Goal: Obtain resource: Download file/media

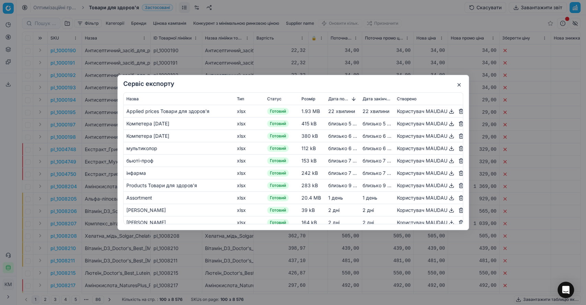
click at [457, 84] on button "button" at bounding box center [459, 85] width 8 height 8
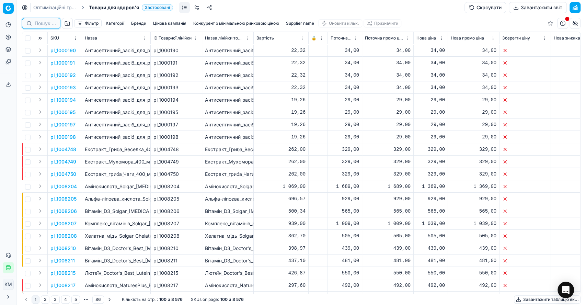
click at [42, 21] on input at bounding box center [45, 23] width 21 height 7
paste input "787760"
type input "787760"
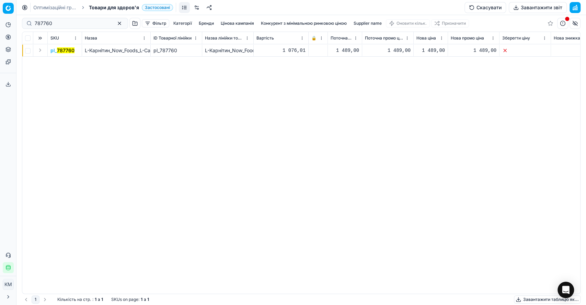
click at [39, 51] on button "Expand" at bounding box center [40, 50] width 8 height 8
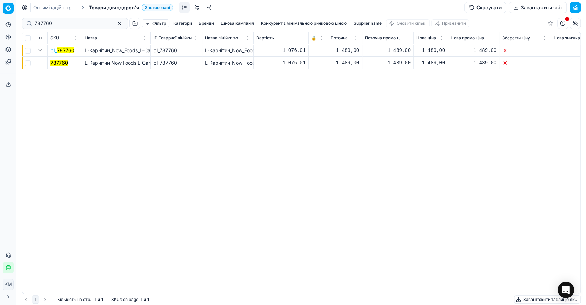
click at [59, 60] on mark "787760" at bounding box center [59, 63] width 18 height 6
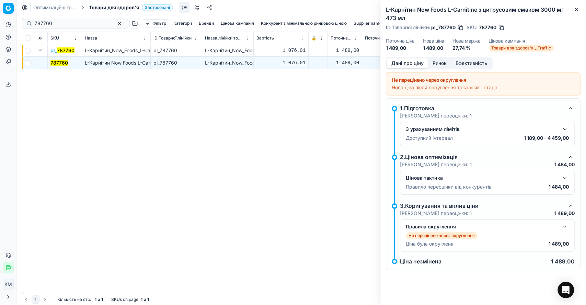
click at [566, 179] on button "button" at bounding box center [565, 178] width 8 height 8
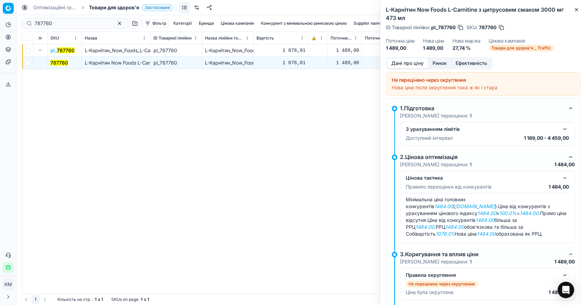
click at [442, 63] on button "Ринок" at bounding box center [439, 63] width 23 height 10
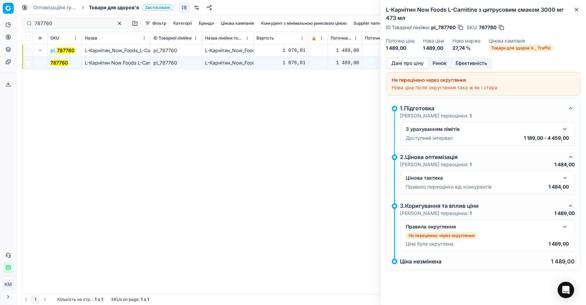
click at [396, 63] on button "Дані про ціну" at bounding box center [407, 63] width 41 height 10
click at [566, 175] on button "button" at bounding box center [565, 178] width 8 height 8
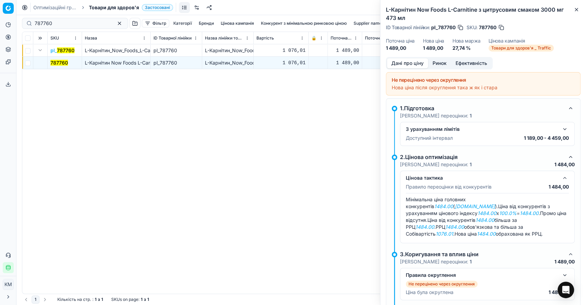
click at [455, 208] on em "[DOMAIN_NAME]" at bounding box center [475, 206] width 40 height 6
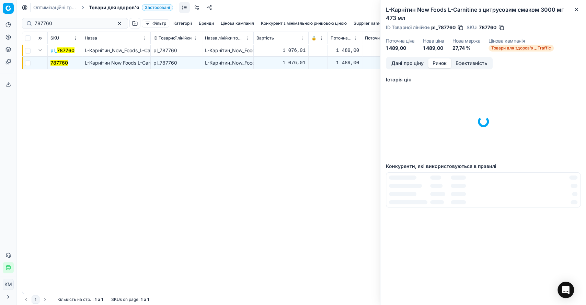
click at [439, 59] on button "Ринок" at bounding box center [439, 63] width 23 height 10
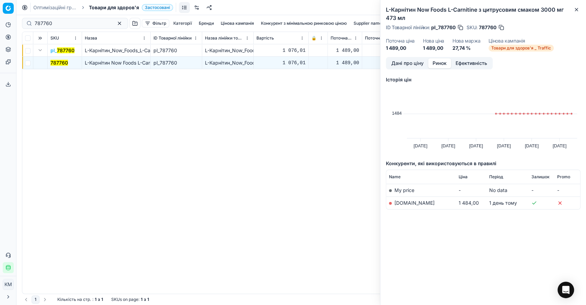
click at [409, 202] on link "[DOMAIN_NAME]" at bounding box center [415, 203] width 40 height 6
click at [576, 9] on icon "button" at bounding box center [576, 9] width 5 height 5
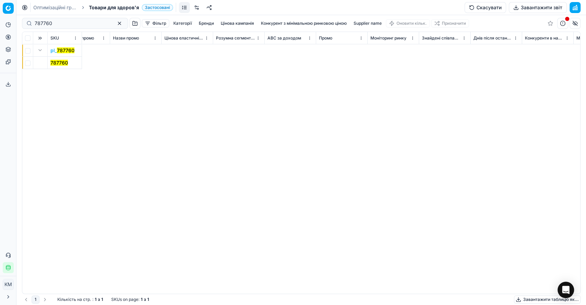
scroll to position [0, 3762]
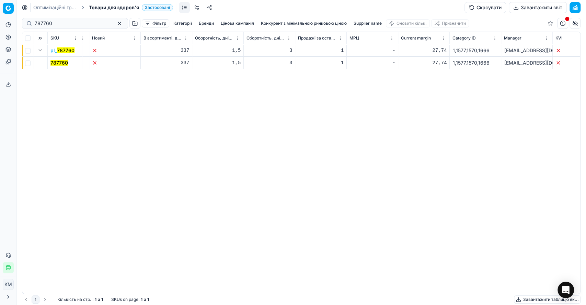
click at [24, 113] on div "SKU Назва ID Товарної лінійки Назва лінійки товарів Вартість 🔒 Поточна ціна Пот…" at bounding box center [301, 163] width 558 height 262
click at [115, 23] on button "button" at bounding box center [119, 23] width 8 height 8
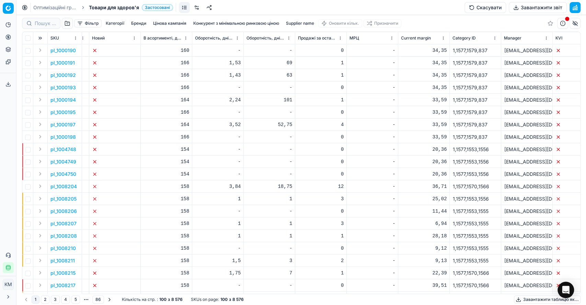
click at [40, 51] on button "Expand" at bounding box center [40, 50] width 8 height 8
click at [58, 63] on p "1000190" at bounding box center [60, 62] width 20 height 7
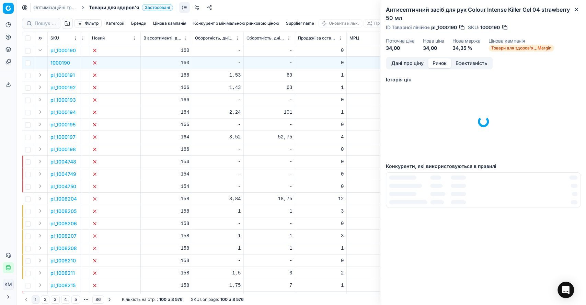
click at [435, 63] on button "Ринок" at bounding box center [439, 63] width 23 height 10
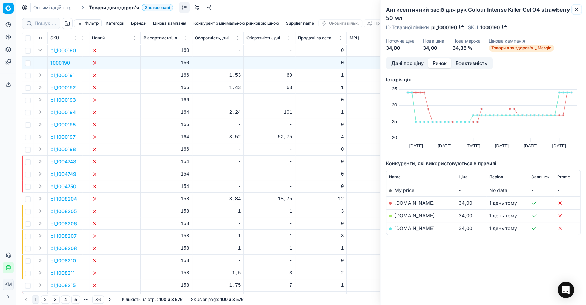
click at [575, 10] on icon "button" at bounding box center [576, 9] width 3 height 3
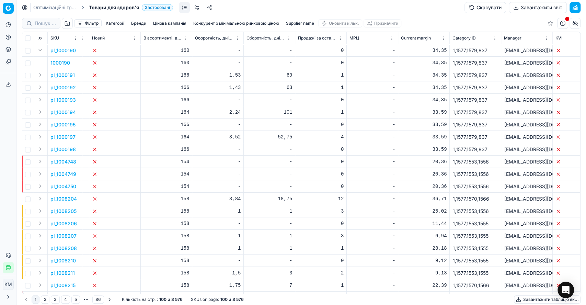
click at [538, 7] on button "Завантажити звіт" at bounding box center [538, 7] width 58 height 11
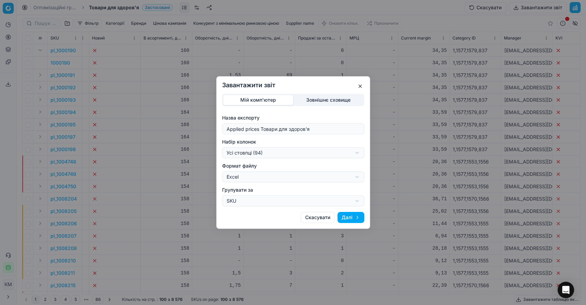
click at [355, 153] on div "Завантажити звіт Мій комп'ютер Зовнішнє сховище Назва експорту Applied prices Т…" at bounding box center [293, 152] width 586 height 305
select select "563ad05c-8960-45df-b68a-ed6d5e69ee76"
click at [349, 215] on button "Далі" at bounding box center [351, 217] width 27 height 11
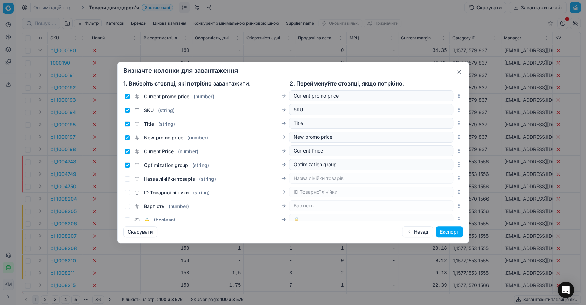
scroll to position [38, 0]
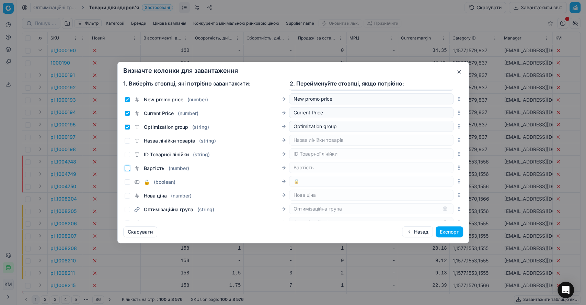
click at [128, 168] on input "Вартість ( number )" at bounding box center [127, 168] width 5 height 5
checkbox input "true"
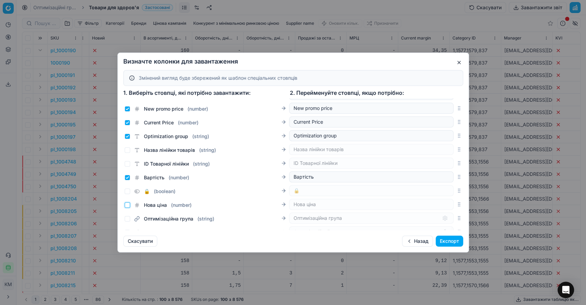
click at [129, 205] on input "Нова ціна ( number )" at bounding box center [127, 204] width 5 height 5
checkbox input "true"
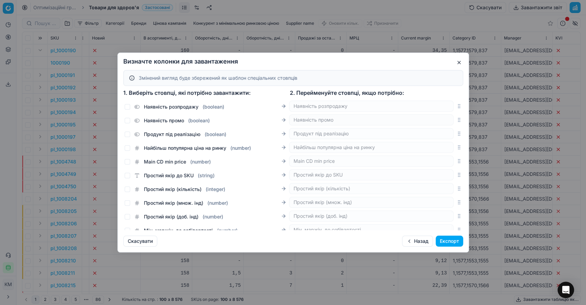
scroll to position [763, 0]
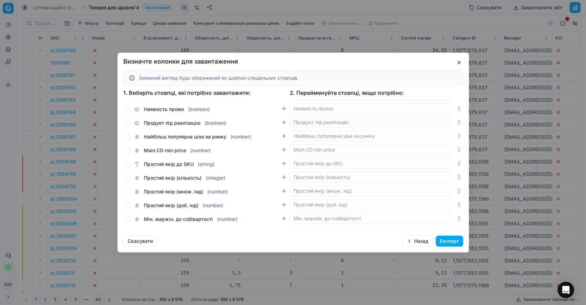
click at [454, 243] on button "Експорт" at bounding box center [449, 241] width 27 height 11
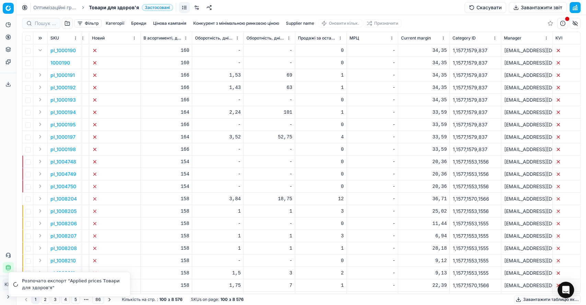
click at [83, 7] on icon "breadcrumb" at bounding box center [83, 7] width 5 height 5
click at [71, 7] on link "Оптимізаційні групи" at bounding box center [55, 7] width 44 height 7
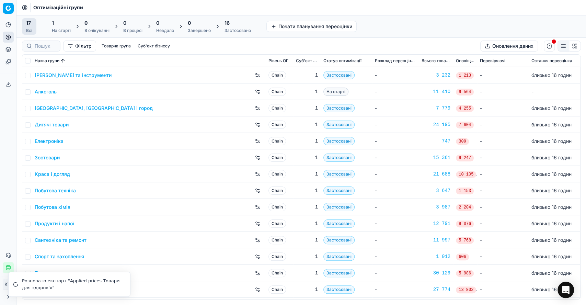
scroll to position [38, 0]
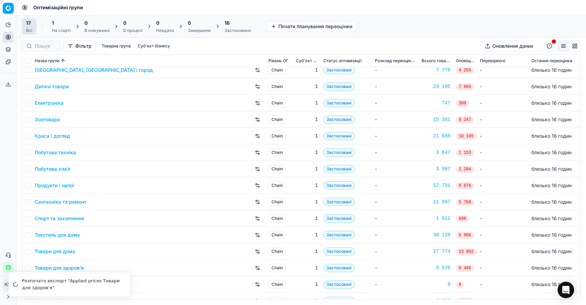
click at [63, 134] on link "Краса і догляд" at bounding box center [52, 136] width 35 height 7
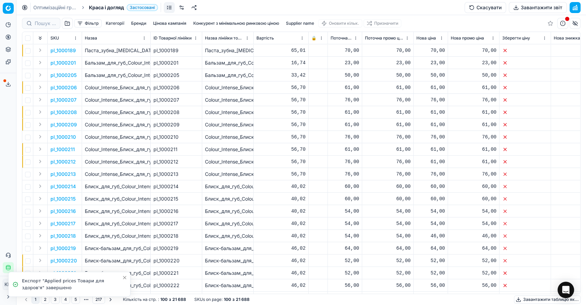
click at [530, 7] on button "Завантажити звіт" at bounding box center [538, 7] width 58 height 11
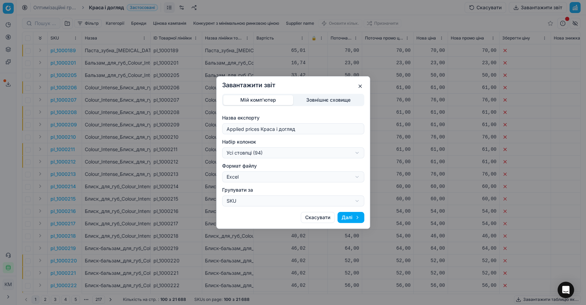
click at [290, 177] on div "Завантажити звіт Мій комп'ютер Зовнішнє сховище Назва експорту Applied prices К…" at bounding box center [293, 152] width 586 height 305
click at [263, 160] on div "Завантажити звіт Мій комп'ютер Зовнішнє сховище Назва експорту Applied prices К…" at bounding box center [293, 152] width 586 height 305
click at [260, 151] on div "Завантажити звіт Мій комп'ютер Зовнішнє сховище Назва експорту Applied prices К…" at bounding box center [293, 152] width 586 height 305
select select "563ad05c-8960-45df-b68a-ed6d5e69ee76"
click at [354, 217] on button "Далі" at bounding box center [351, 217] width 27 height 11
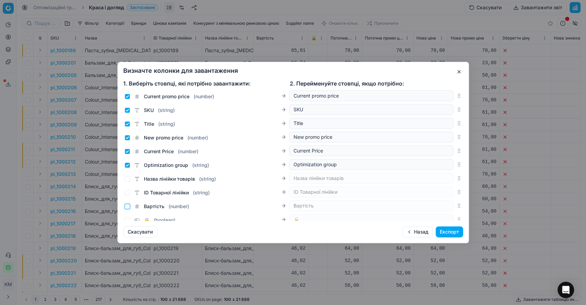
click at [127, 207] on input "Вартість ( number )" at bounding box center [127, 206] width 5 height 5
checkbox input "true"
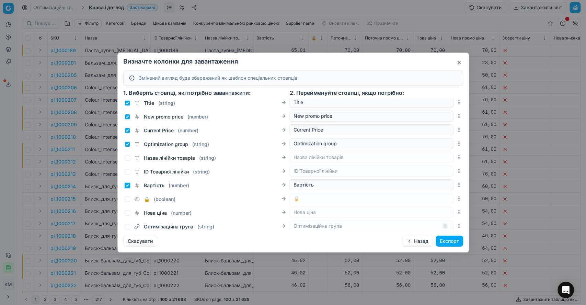
scroll to position [76, 0]
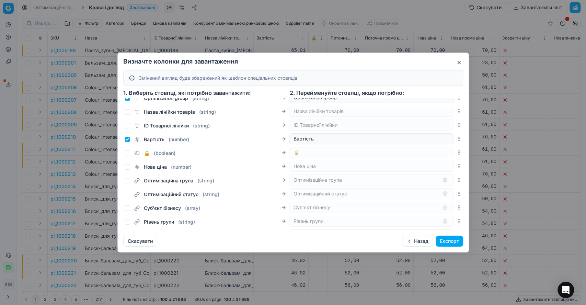
click at [132, 166] on div "Нова ціна ( number )" at bounding box center [158, 166] width 67 height 7
click at [127, 167] on input "Нова ціна ( number )" at bounding box center [127, 166] width 5 height 5
checkbox input "true"
click at [451, 240] on button "Експорт" at bounding box center [449, 241] width 27 height 11
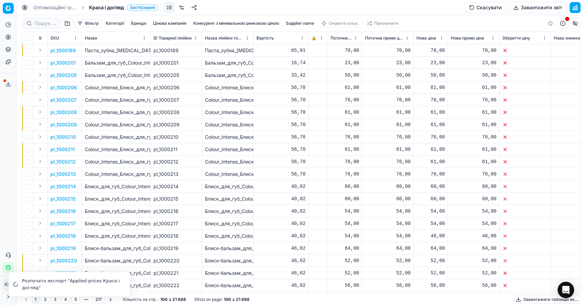
click at [8, 82] on icon at bounding box center [7, 83] width 5 height 5
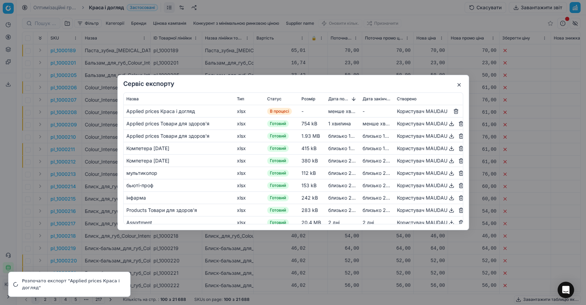
click at [447, 123] on button "button" at bounding box center [451, 124] width 8 height 8
click at [447, 111] on button "button" at bounding box center [451, 111] width 8 height 8
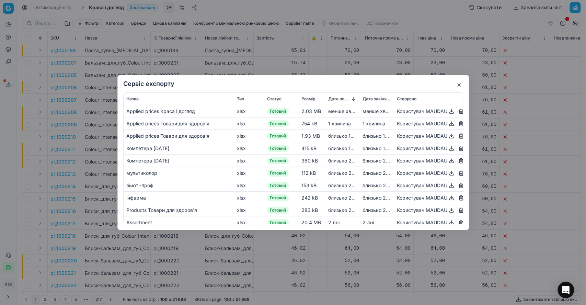
click at [458, 84] on button "button" at bounding box center [459, 85] width 8 height 8
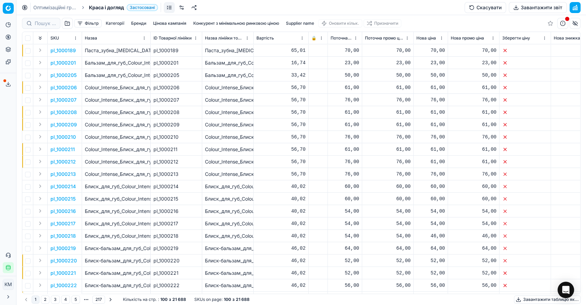
click at [62, 7] on link "Оптимізаційні групи" at bounding box center [55, 7] width 44 height 7
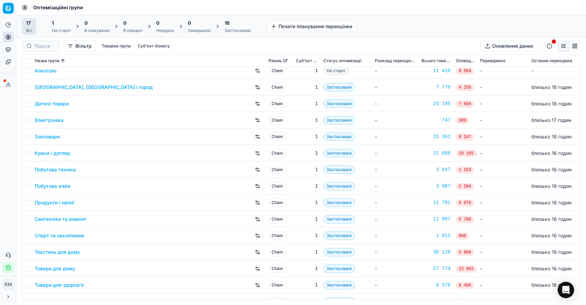
scroll to position [48, 0]
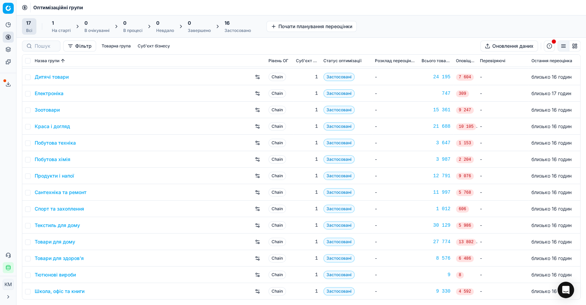
click at [80, 262] on div "Товари для здоров'я" at bounding box center [149, 258] width 228 height 11
click at [78, 255] on link "Товари для здоров'я" at bounding box center [59, 258] width 49 height 7
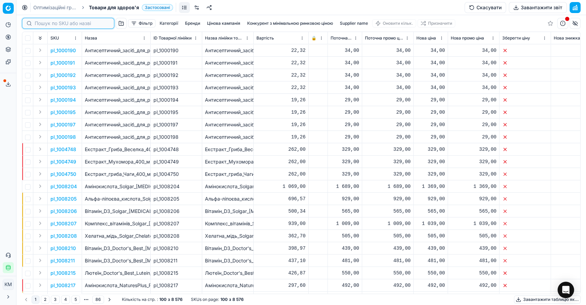
click at [42, 25] on input at bounding box center [72, 23] width 75 height 7
paste input "787760"
type input "787760"
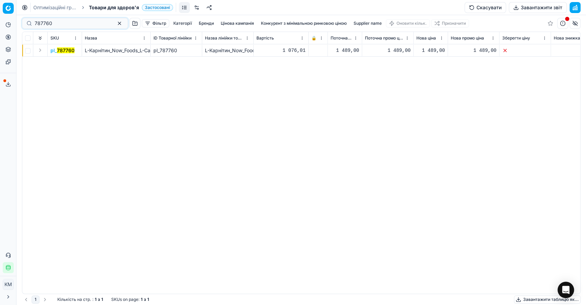
click at [41, 52] on button "Expand" at bounding box center [40, 50] width 8 height 8
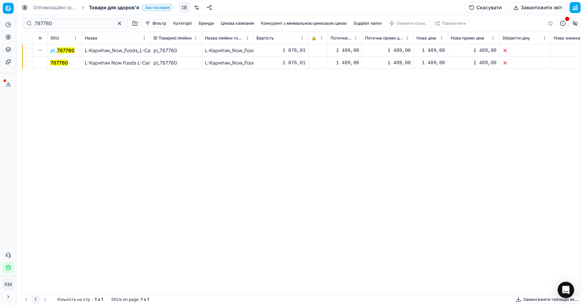
click at [60, 65] on mark "787760" at bounding box center [59, 63] width 18 height 6
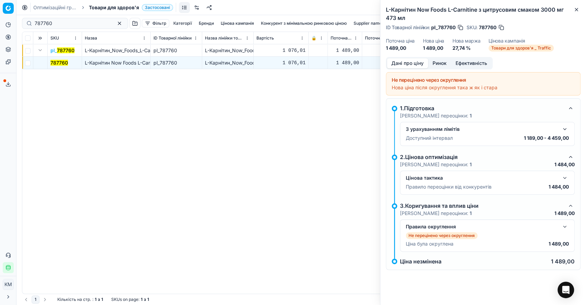
click at [440, 64] on button "Ринок" at bounding box center [439, 63] width 23 height 10
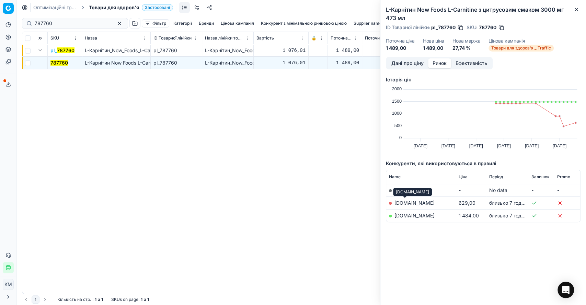
click at [406, 203] on link "[DOMAIN_NAME]" at bounding box center [415, 203] width 40 height 6
click at [386, 57] on div "L-Карнітин Now Foods L-Carnitine з цитрусовим смаком 3000 мг 473 мл ID Товарної…" at bounding box center [484, 28] width 206 height 57
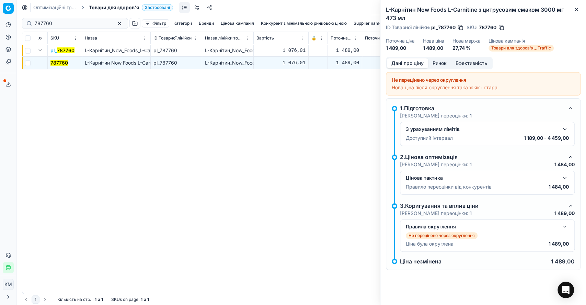
click at [394, 61] on button "Дані про ціну" at bounding box center [407, 63] width 41 height 10
click at [564, 178] on button "button" at bounding box center [565, 178] width 8 height 8
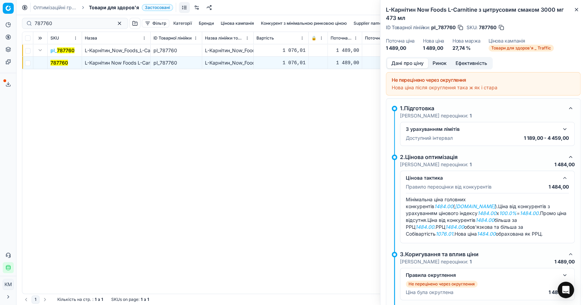
click at [564, 178] on div "Цінова тактика Правило переоцінки від конкурентів 1 484,00 Мінімальна ціна голо…" at bounding box center [487, 207] width 175 height 72
click at [544, 49] on span "Товари для здоров'я _ Traffic" at bounding box center [521, 48] width 65 height 7
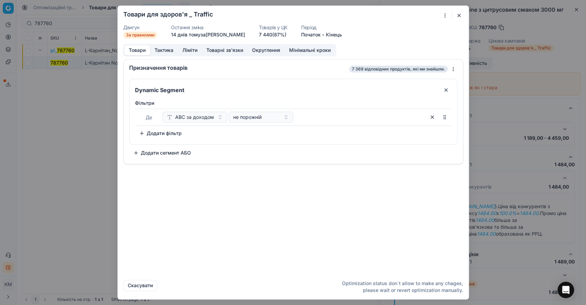
click at [167, 50] on button "Тактика" at bounding box center [164, 50] width 28 height 10
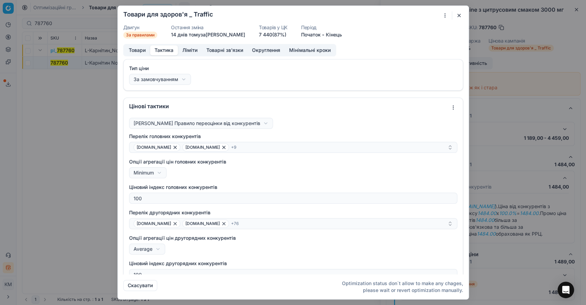
click at [186, 49] on button "Ліміти" at bounding box center [190, 50] width 24 height 10
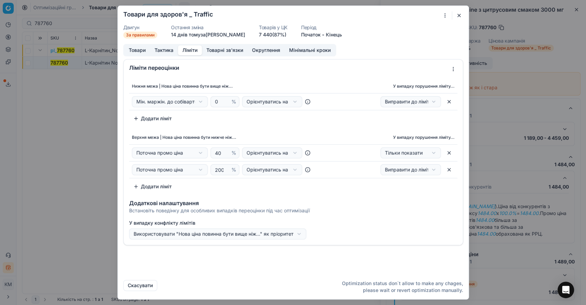
click at [462, 18] on button "button" at bounding box center [459, 15] width 8 height 8
